Goal: Check status: Check status

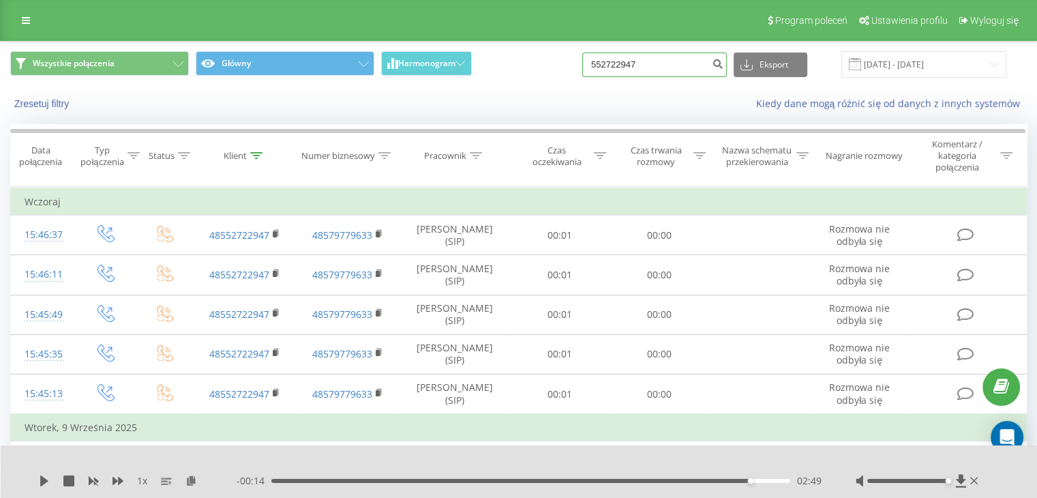
click at [663, 63] on input "552722947" at bounding box center [654, 64] width 144 height 25
paste input "78308955"
type input "783089557"
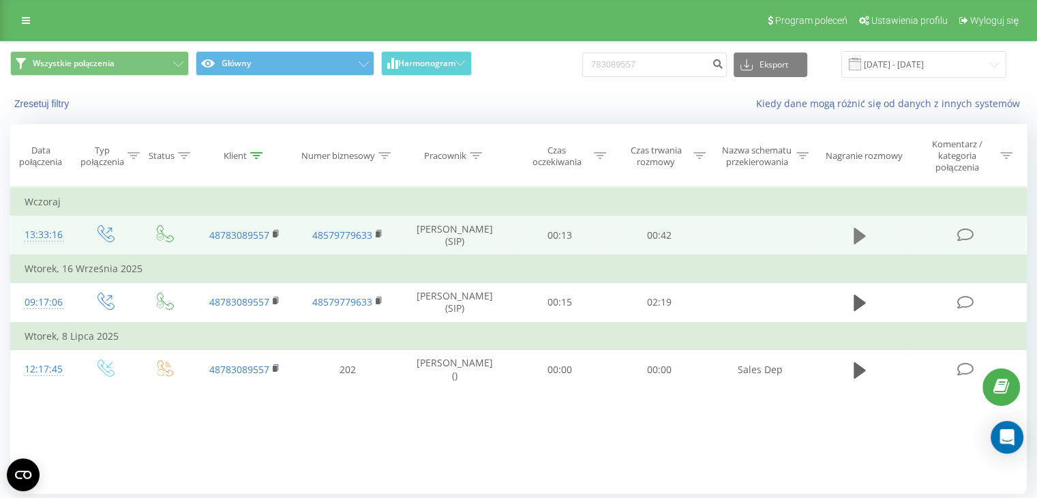
click at [859, 237] on icon at bounding box center [859, 236] width 12 height 16
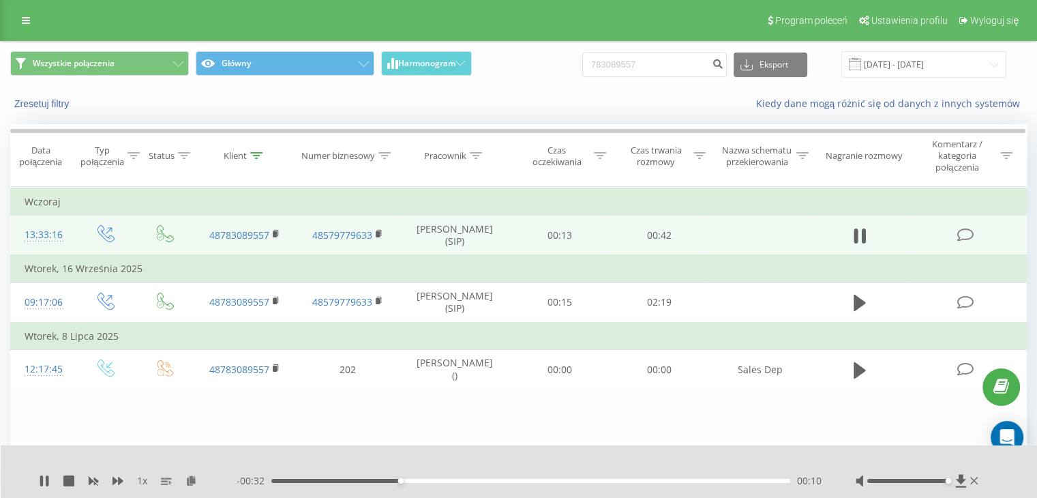
drag, startPoint x: 908, startPoint y: 478, endPoint x: 982, endPoint y: 478, distance: 74.3
click at [982, 478] on div "1 x - 00:32 00:10 00:10" at bounding box center [519, 471] width 1037 height 52
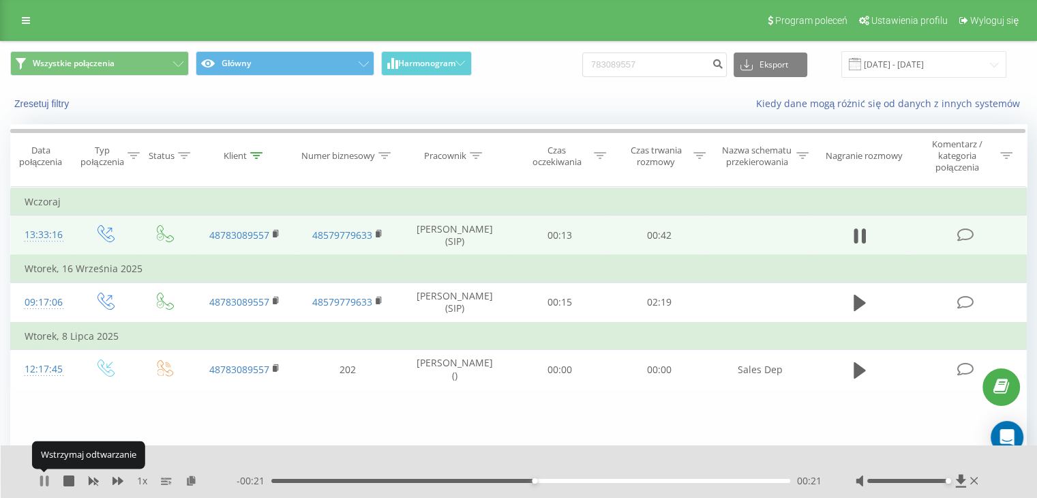
click at [44, 475] on icon at bounding box center [44, 480] width 11 height 11
drag, startPoint x: 101, startPoint y: 481, endPoint x: 72, endPoint y: 491, distance: 30.8
